Goal: Task Accomplishment & Management: Manage account settings

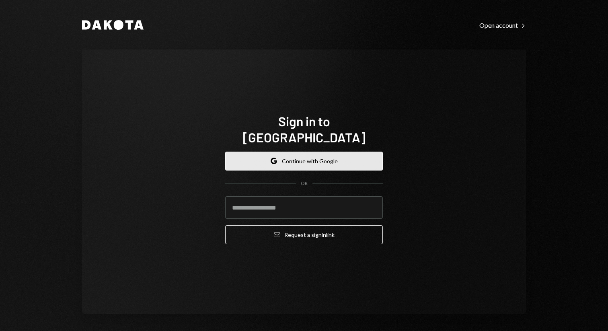
click at [287, 152] on button "Google Continue with Google" at bounding box center [304, 161] width 158 height 19
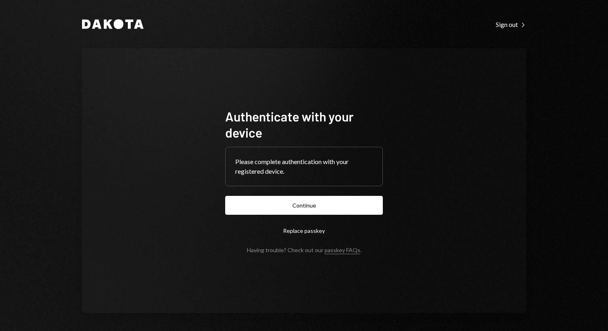
click at [225, 196] on button "Continue" at bounding box center [304, 205] width 158 height 19
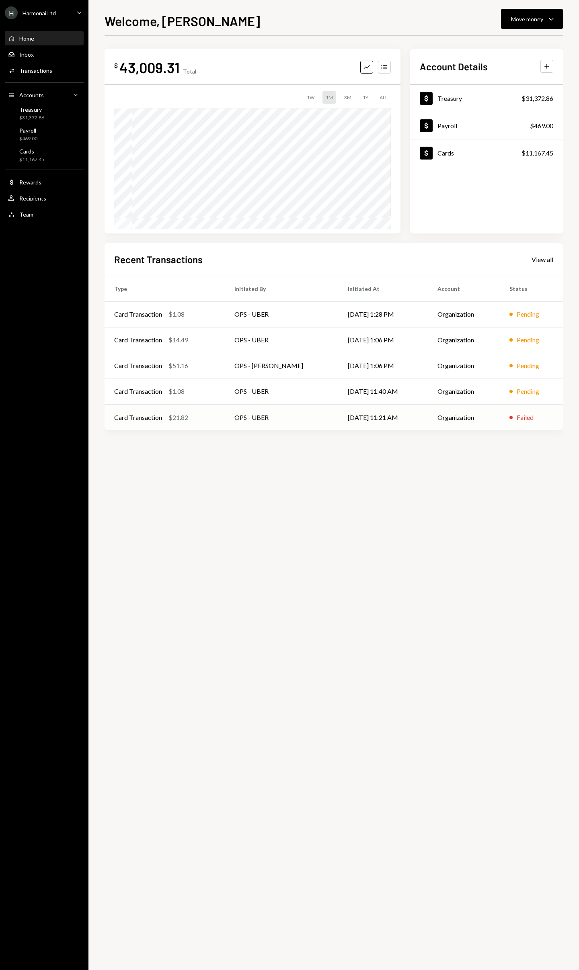
click at [313, 330] on td "OPS - UBER" at bounding box center [281, 417] width 113 height 26
click at [539, 20] on div "Move money" at bounding box center [527, 19] width 32 height 8
click at [512, 62] on div "Transfer" at bounding box center [525, 61] width 59 height 8
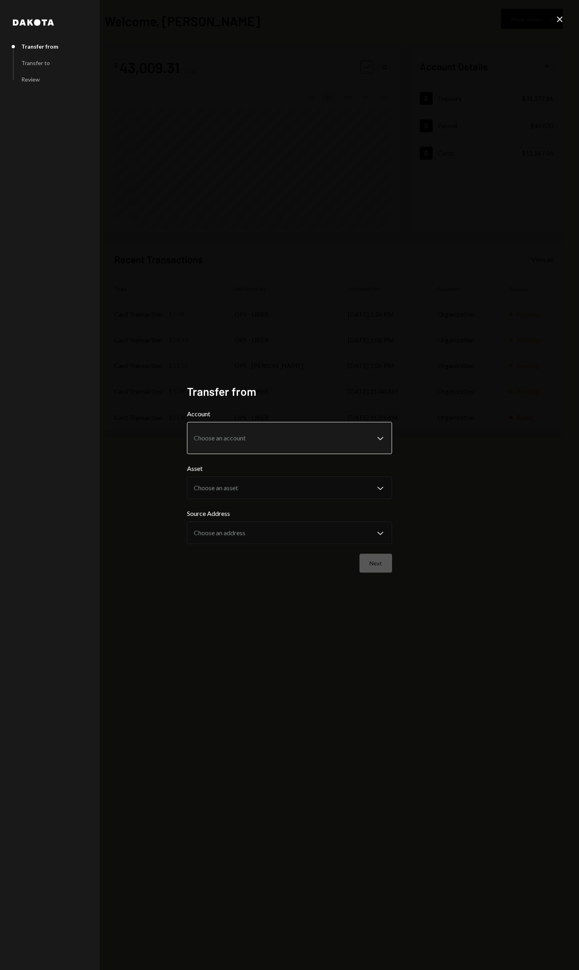
click at [345, 330] on body "**********" at bounding box center [289, 485] width 579 height 970
select select "**********"
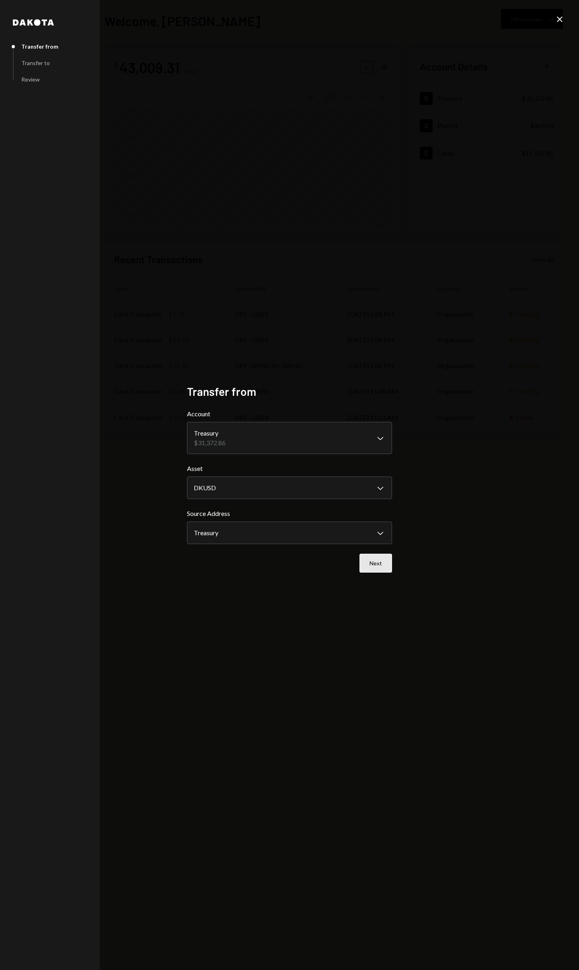
click at [372, 330] on button "Next" at bounding box center [375, 563] width 33 height 19
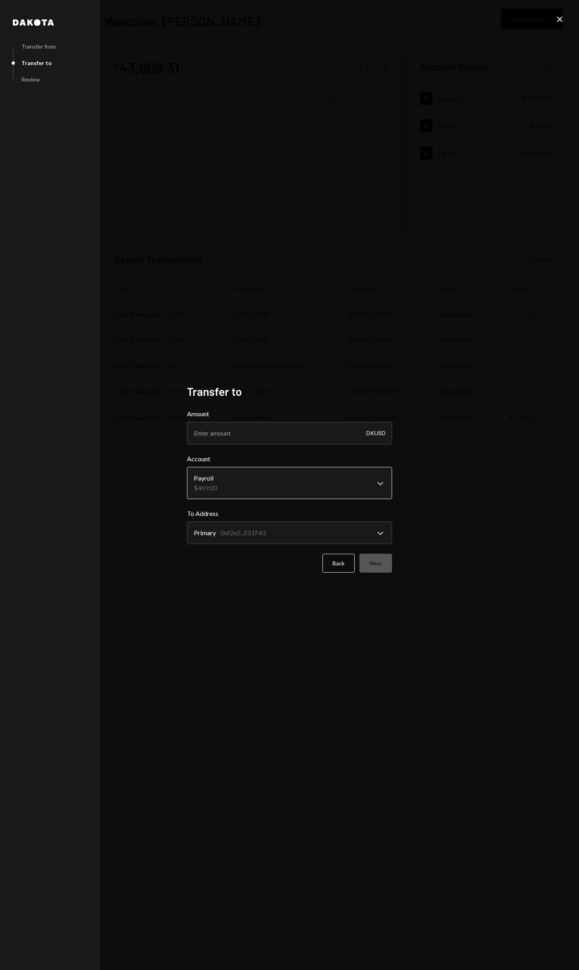
click at [354, 330] on body "**********" at bounding box center [289, 485] width 579 height 970
click at [348, 330] on button "Back" at bounding box center [338, 563] width 32 height 19
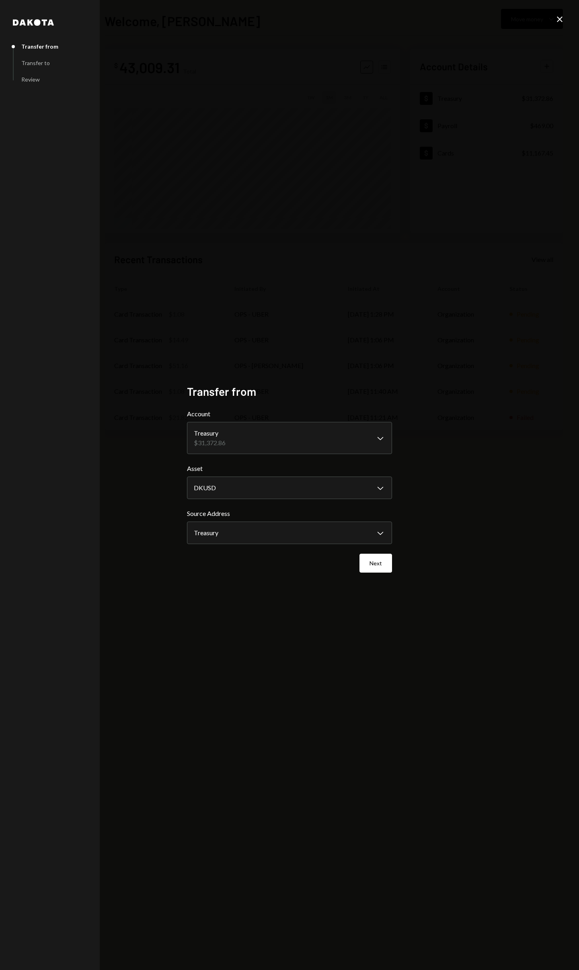
click at [561, 16] on icon "Close" at bounding box center [560, 19] width 10 height 10
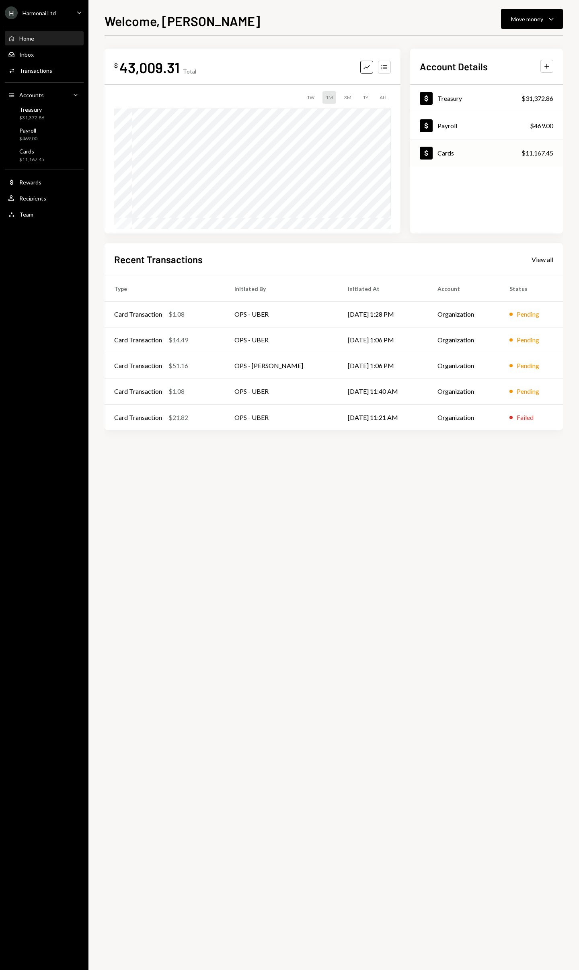
click at [469, 148] on div "Dollar Cards $11,167.45" at bounding box center [486, 153] width 153 height 26
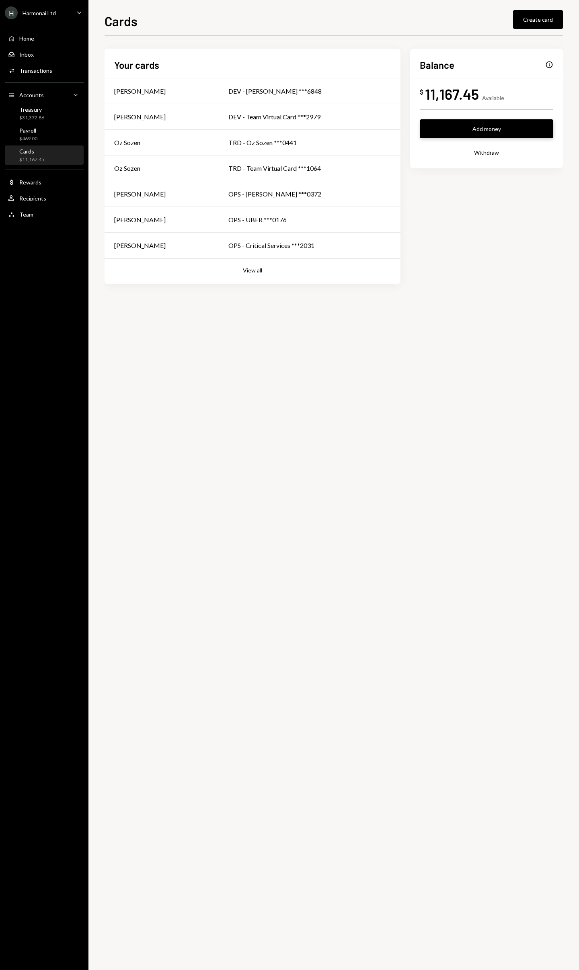
click at [472, 133] on button "Add money" at bounding box center [486, 128] width 133 height 19
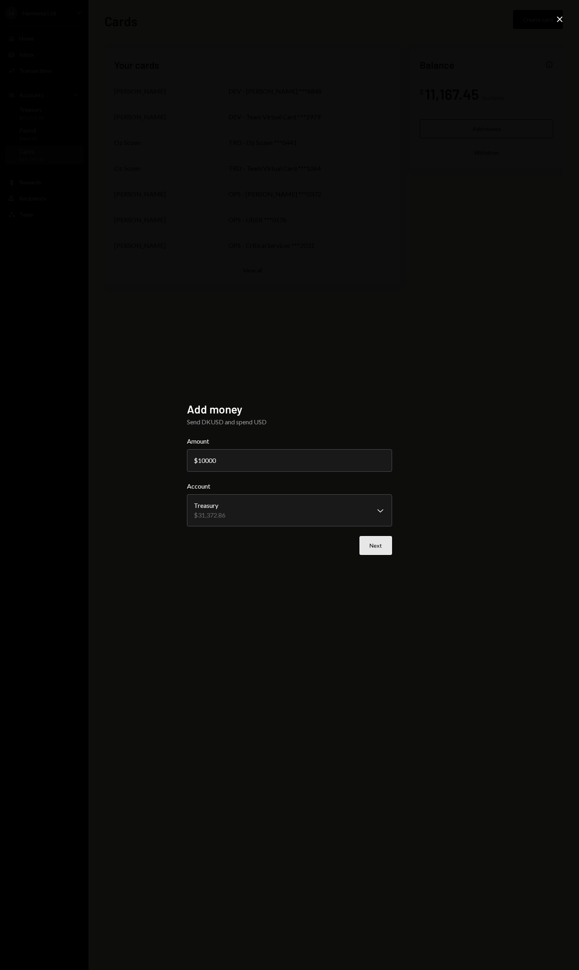
type input "10000"
click at [377, 330] on button "Next" at bounding box center [375, 545] width 33 height 19
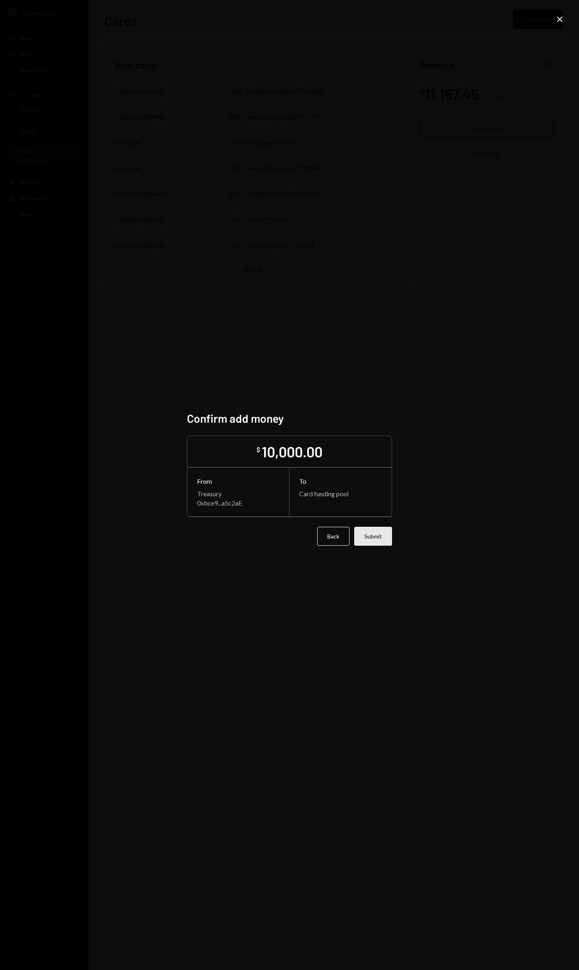
click at [377, 330] on button "Submit" at bounding box center [373, 536] width 38 height 19
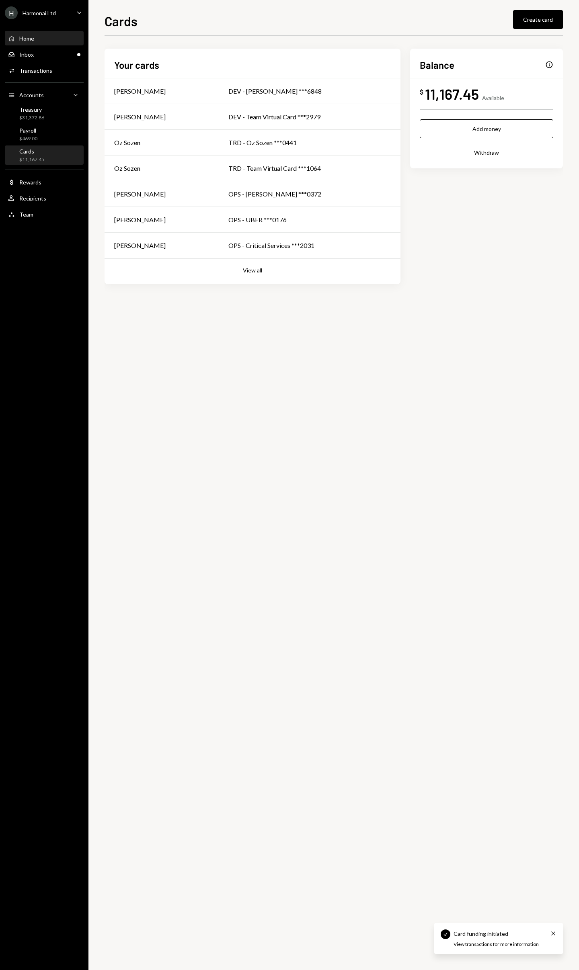
click at [32, 41] on div "Home" at bounding box center [26, 38] width 15 height 7
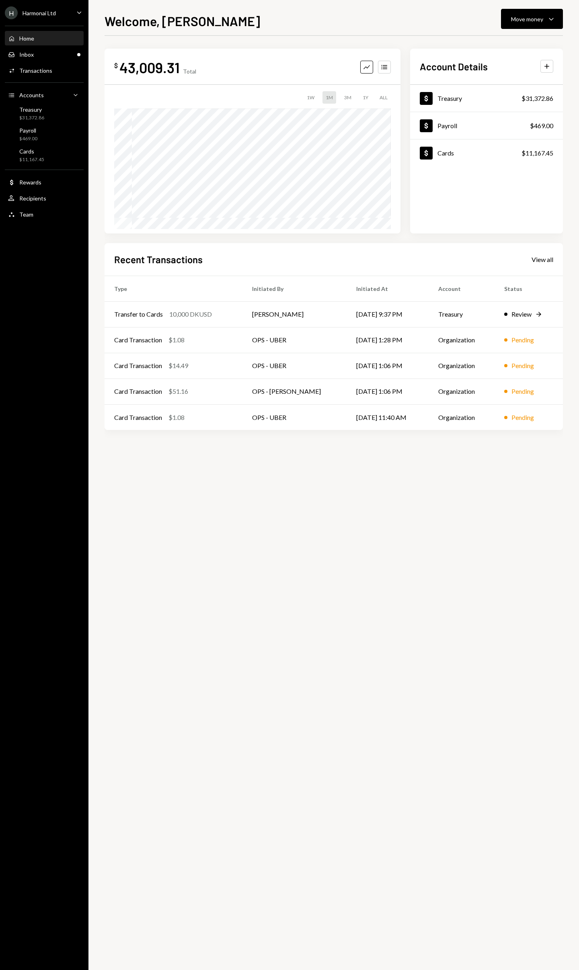
click at [59, 9] on div "H Harmonai Ltd Caret Down" at bounding box center [44, 12] width 88 height 13
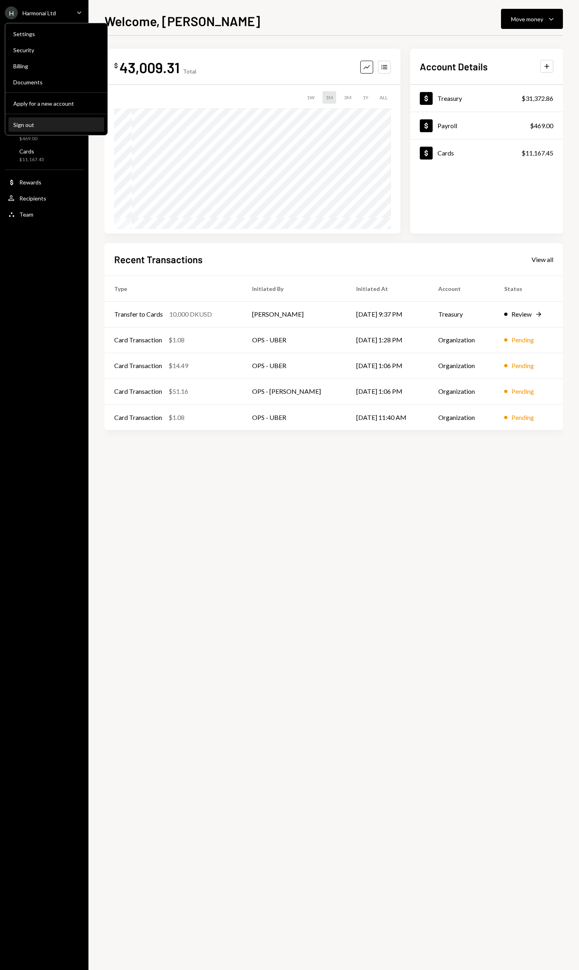
click at [53, 121] on div "Sign out" at bounding box center [56, 124] width 86 height 7
